Goal: Information Seeking & Learning: Find specific fact

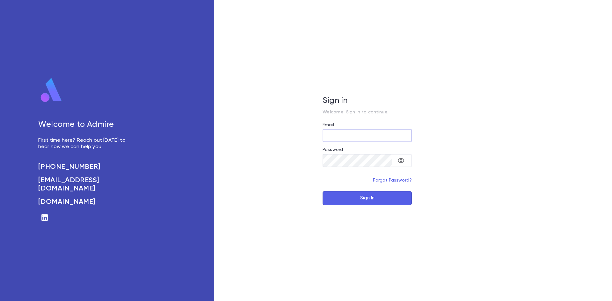
type input "**********"
click at [381, 201] on button "Sign In" at bounding box center [366, 198] width 89 height 14
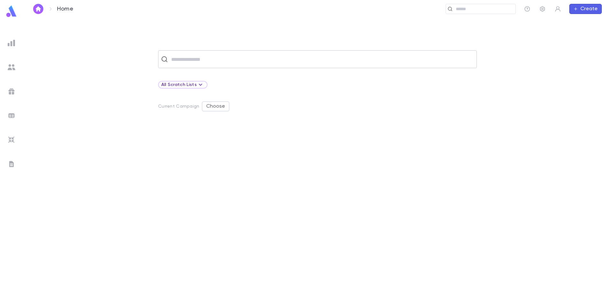
click at [223, 55] on input "text" at bounding box center [321, 59] width 305 height 12
click at [11, 46] on img at bounding box center [12, 43] width 8 height 8
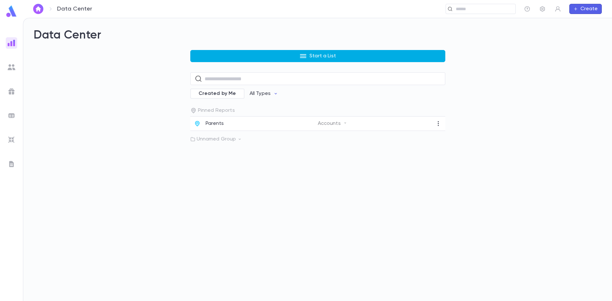
click at [236, 56] on button "Start a List" at bounding box center [317, 56] width 255 height 12
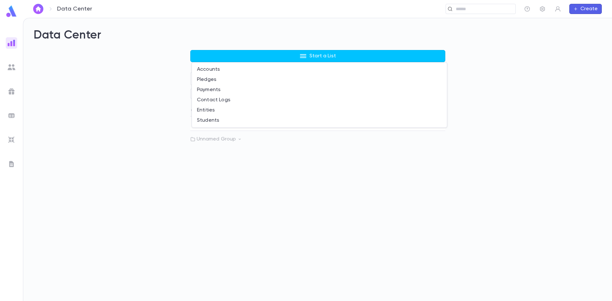
click at [115, 187] on div at bounding box center [306, 150] width 612 height 301
click at [491, 12] on input "text" at bounding box center [358, 9] width 307 height 6
click at [125, 149] on div "Data Center Start a List ​ Created by Me All Types Pinned Reports Parents Accou…" at bounding box center [317, 159] width 588 height 283
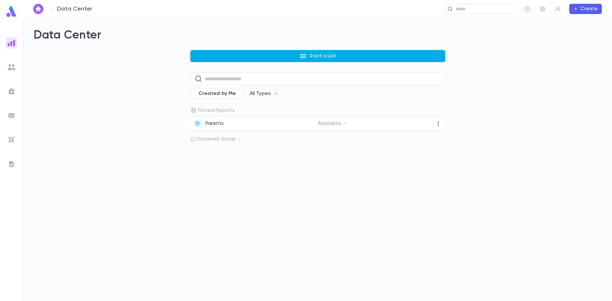
click at [299, 54] on button "Start a List" at bounding box center [317, 56] width 255 height 12
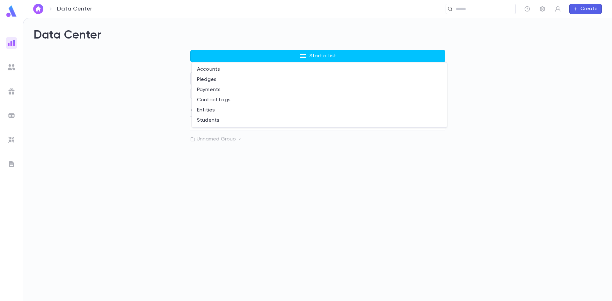
click at [126, 120] on div at bounding box center [306, 150] width 612 height 301
click at [471, 12] on input "text" at bounding box center [483, 9] width 59 height 6
type input "**********"
drag, startPoint x: 253, startPoint y: 9, endPoint x: 103, endPoint y: 9, distance: 150.0
click at [103, 9] on div "**********" at bounding box center [309, 9] width 412 height 10
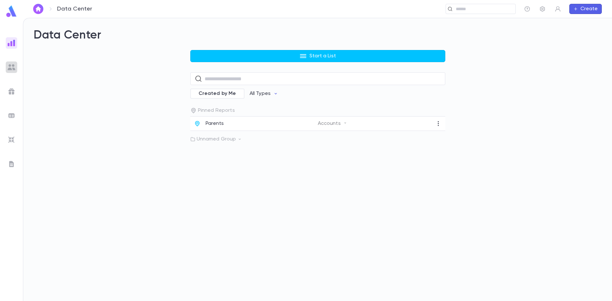
click at [12, 68] on img at bounding box center [12, 67] width 8 height 8
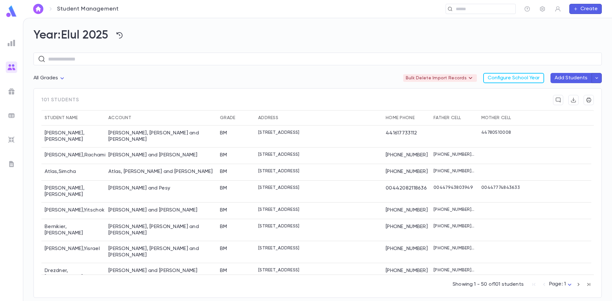
click at [12, 42] on img at bounding box center [12, 43] width 8 height 8
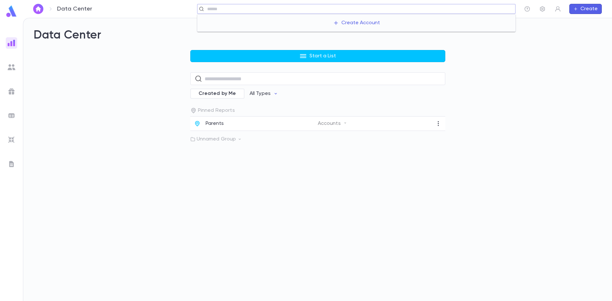
click at [472, 11] on input "text" at bounding box center [358, 9] width 307 height 6
click at [12, 67] on img at bounding box center [12, 67] width 8 height 8
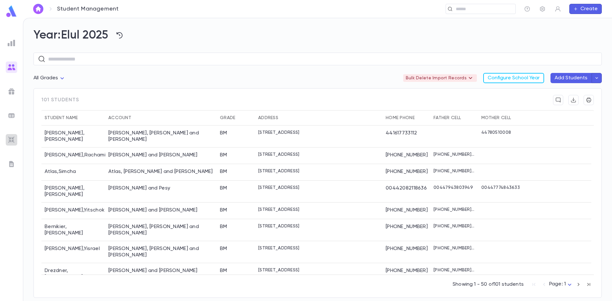
click at [11, 142] on img at bounding box center [12, 140] width 8 height 8
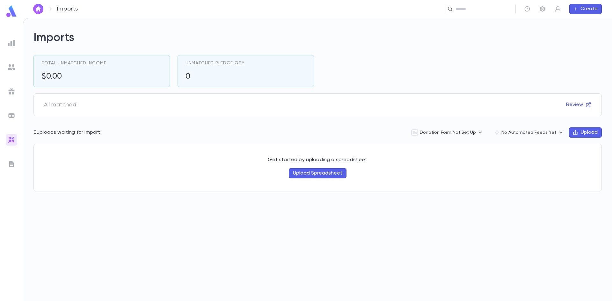
drag, startPoint x: 542, startPoint y: 11, endPoint x: 428, endPoint y: 27, distance: 115.1
click at [542, 12] on icon "button" at bounding box center [542, 9] width 6 height 6
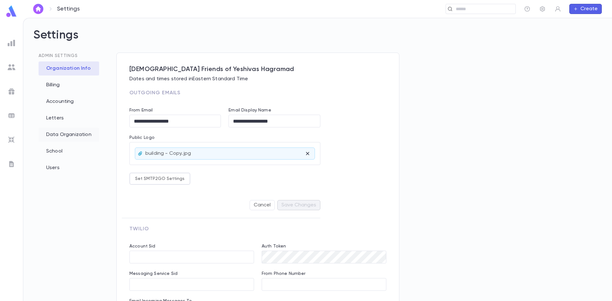
click at [59, 138] on div "Data Organization" at bounding box center [69, 135] width 61 height 14
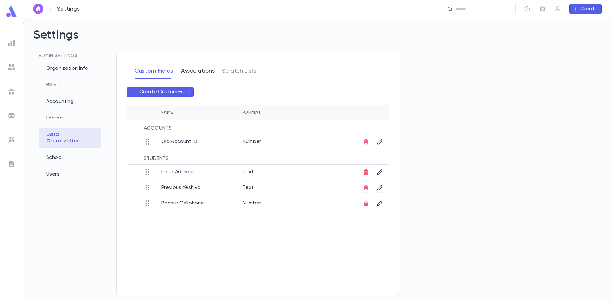
click at [189, 72] on button "Associations" at bounding box center [197, 71] width 33 height 16
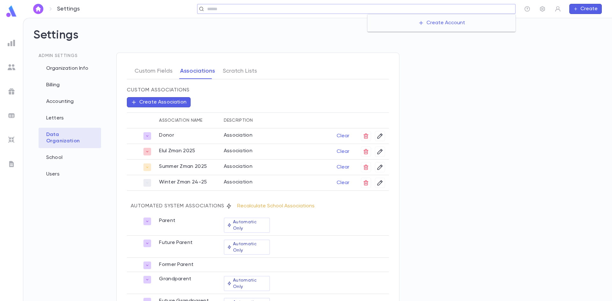
click at [469, 6] on input "text" at bounding box center [358, 9] width 307 height 6
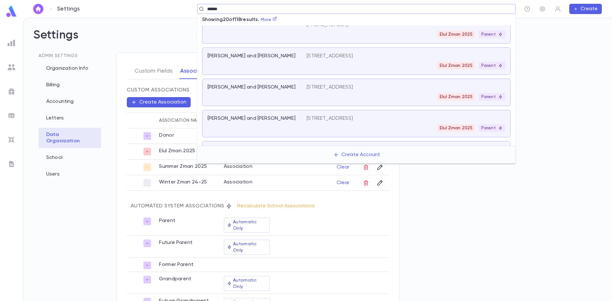
scroll to position [426, 0]
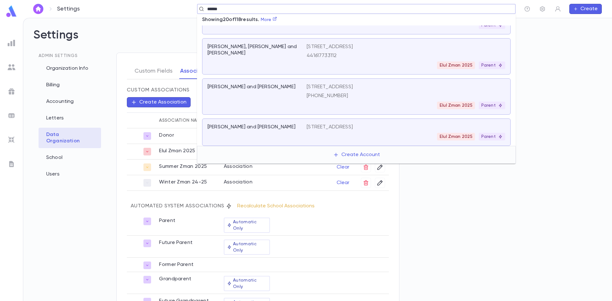
type input "******"
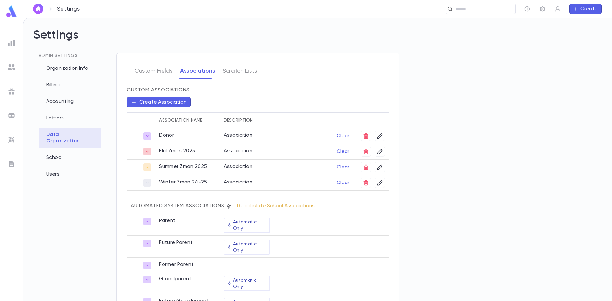
click at [12, 42] on img at bounding box center [12, 43] width 8 height 8
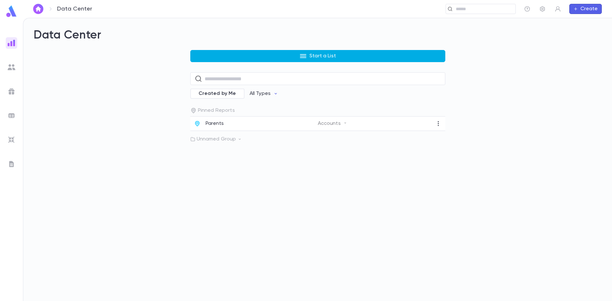
click at [218, 57] on button "Start a List" at bounding box center [317, 56] width 255 height 12
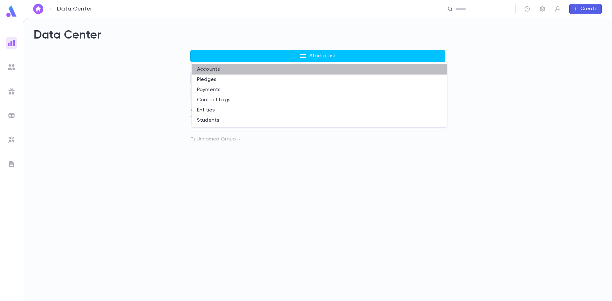
click at [224, 69] on li "Accounts" at bounding box center [319, 69] width 255 height 10
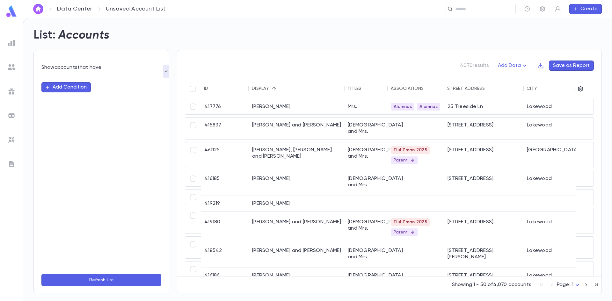
click at [63, 87] on button "Add Condition" at bounding box center [65, 87] width 49 height 10
click at [66, 89] on input "text" at bounding box center [98, 87] width 100 height 9
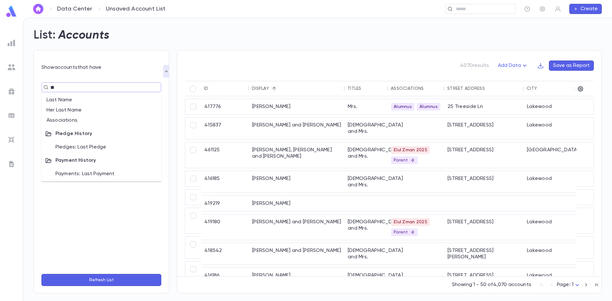
type input "***"
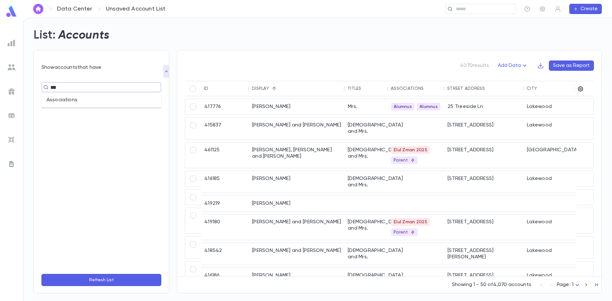
click at [81, 102] on li "Associations" at bounding box center [101, 100] width 120 height 10
click at [122, 100] on input "text" at bounding box center [125, 99] width 39 height 12
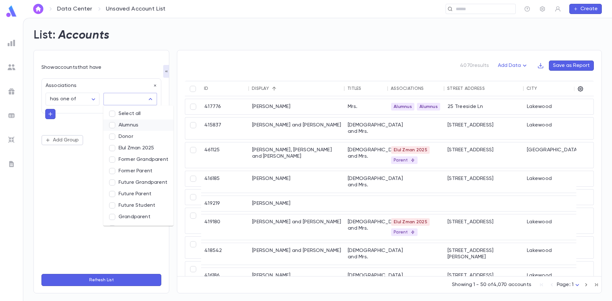
type input "*"
click at [125, 127] on li "Former Parent" at bounding box center [138, 124] width 70 height 11
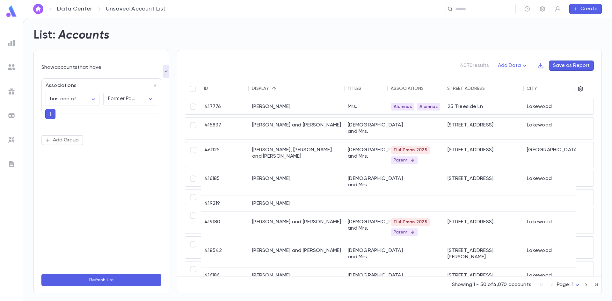
click at [111, 279] on button "Refresh List" at bounding box center [101, 280] width 120 height 12
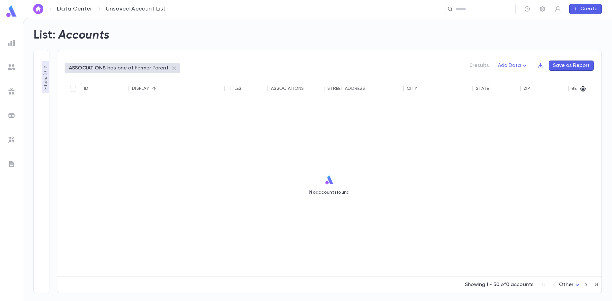
click at [41, 75] on div "**********" at bounding box center [41, 171] width 16 height 243
click at [44, 75] on p "Filters ( 1 )" at bounding box center [45, 80] width 6 height 20
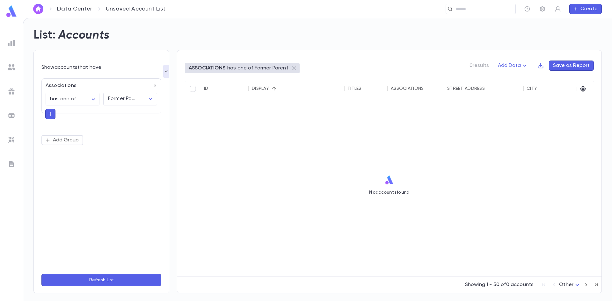
click at [12, 65] on img at bounding box center [12, 67] width 8 height 8
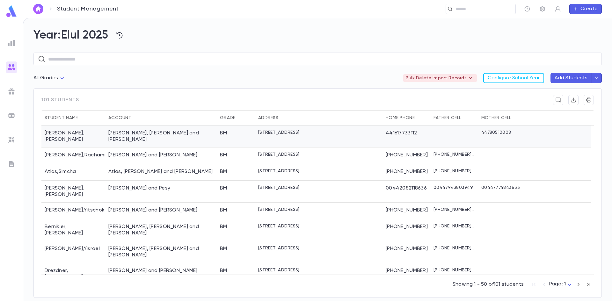
click at [255, 138] on div "[STREET_ADDRESS]" at bounding box center [318, 136] width 127 height 22
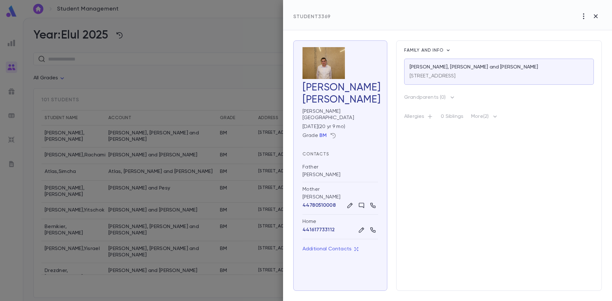
click at [334, 139] on icon "button" at bounding box center [333, 136] width 6 height 6
click at [344, 141] on div at bounding box center [306, 150] width 612 height 301
click at [179, 59] on div at bounding box center [306, 150] width 612 height 301
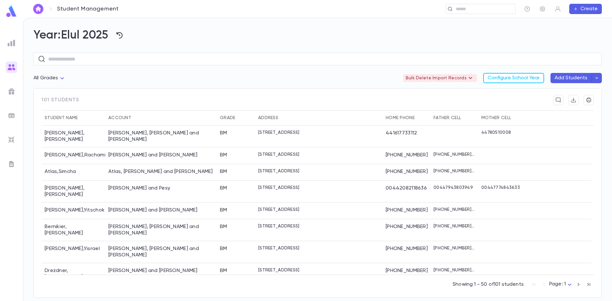
click at [121, 36] on icon "button" at bounding box center [120, 36] width 8 height 8
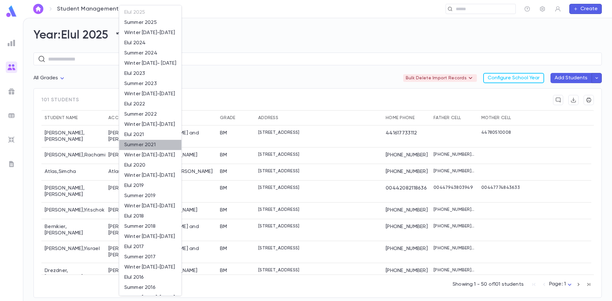
click at [155, 147] on li "Summer 2021" at bounding box center [150, 145] width 62 height 10
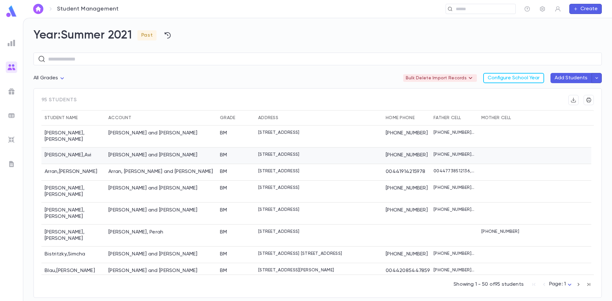
click at [84, 151] on div "[PERSON_NAME] , Avi" at bounding box center [73, 155] width 64 height 17
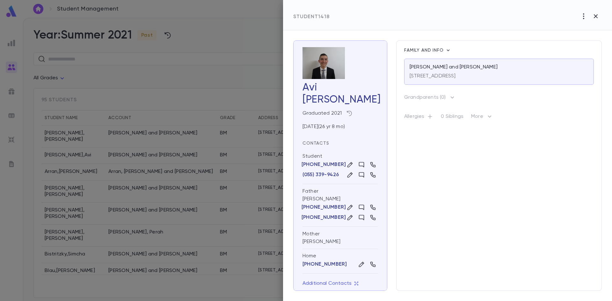
click at [350, 114] on icon "button" at bounding box center [349, 113] width 6 height 6
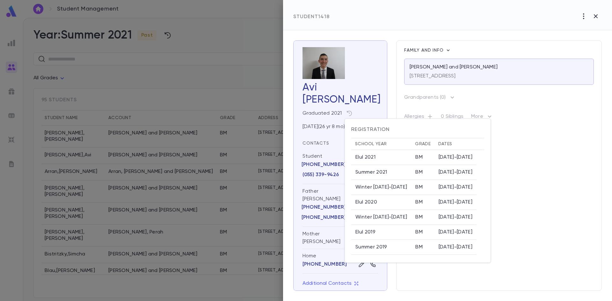
click at [384, 80] on div at bounding box center [306, 150] width 612 height 301
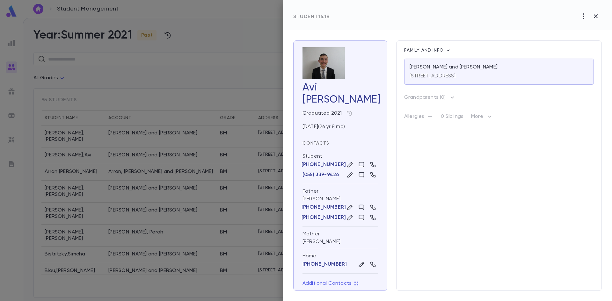
click at [452, 68] on p "[PERSON_NAME] and [PERSON_NAME]" at bounding box center [453, 67] width 88 height 6
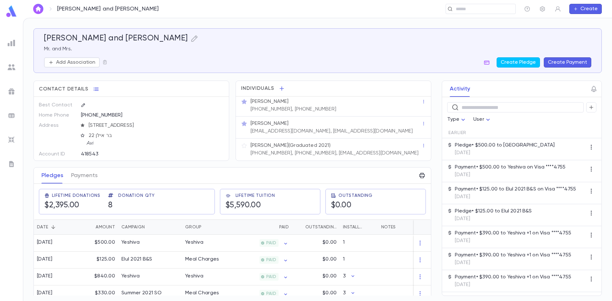
scroll to position [2, 0]
click at [297, 148] on p "Avi Aranoff (Graduated 2021)" at bounding box center [290, 145] width 80 height 6
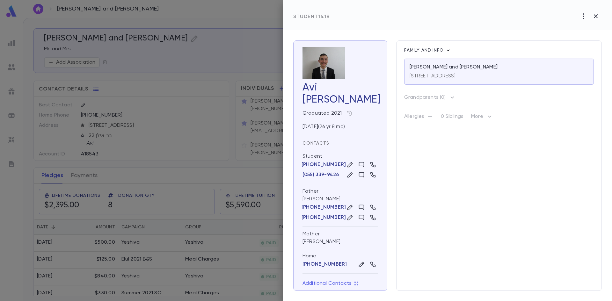
click at [448, 52] on icon "button" at bounding box center [448, 50] width 6 height 6
click at [457, 37] on div at bounding box center [306, 150] width 612 height 301
click at [190, 75] on div at bounding box center [306, 150] width 612 height 301
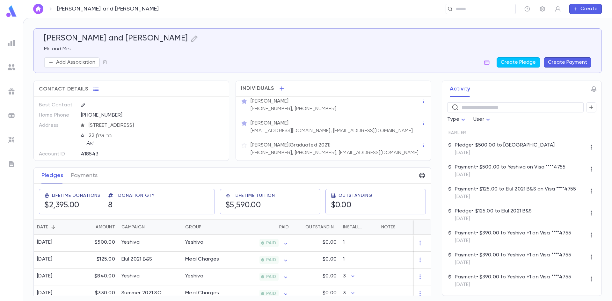
click at [278, 151] on p "(718) 544-3959, (055) 339-9426, aviabe10@gmail.com" at bounding box center [334, 153] width 168 height 6
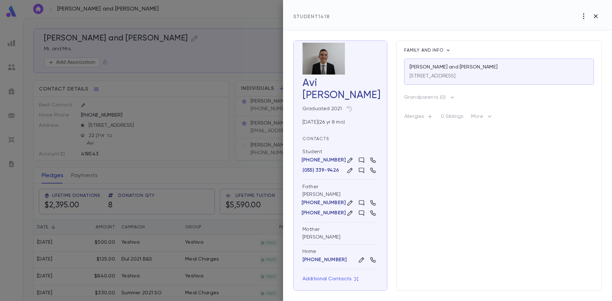
scroll to position [5, 0]
click at [233, 44] on div at bounding box center [306, 150] width 612 height 301
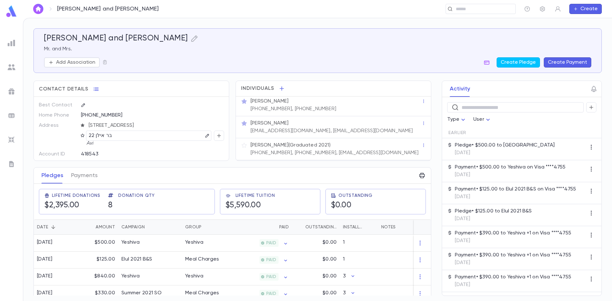
scroll to position [0, 0]
